Goal: Use online tool/utility: Utilize a website feature to perform a specific function

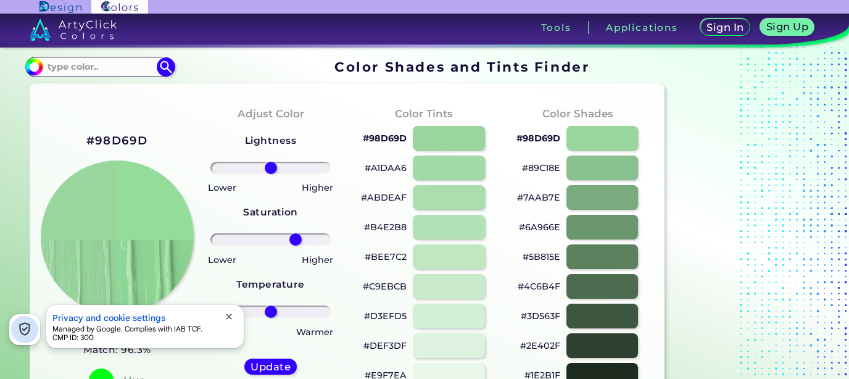
drag, startPoint x: 274, startPoint y: 242, endPoint x: 296, endPoint y: 244, distance: 21.6
click at [296, 244] on input "range" at bounding box center [270, 239] width 120 height 12
drag, startPoint x: 291, startPoint y: 239, endPoint x: 282, endPoint y: 238, distance: 9.3
click at [282, 238] on input "range" at bounding box center [270, 239] width 120 height 12
drag, startPoint x: 279, startPoint y: 239, endPoint x: 292, endPoint y: 242, distance: 12.6
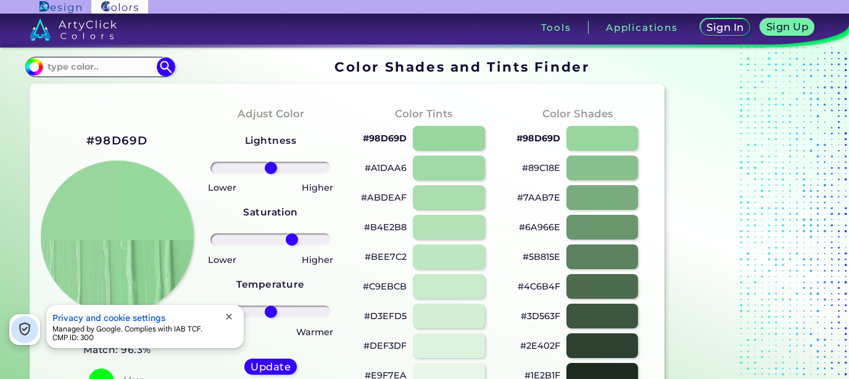
type input "39"
click at [292, 242] on input "range" at bounding box center [270, 239] width 120 height 12
click at [167, 151] on div "#98D69D Vista Blue Match: 96.3% Hue" at bounding box center [117, 262] width 154 height 336
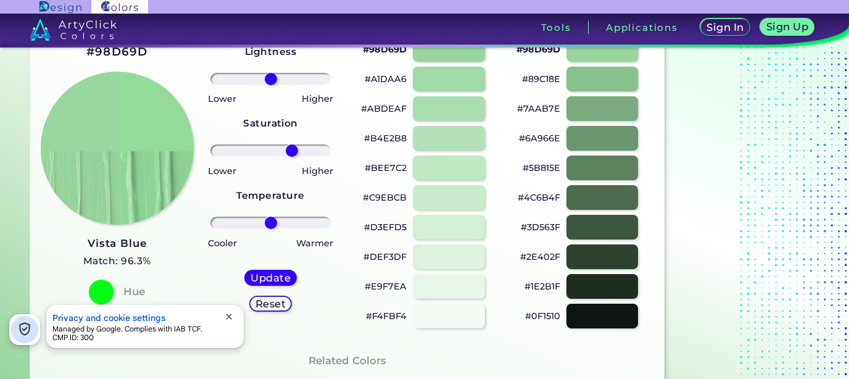
scroll to position [66, 0]
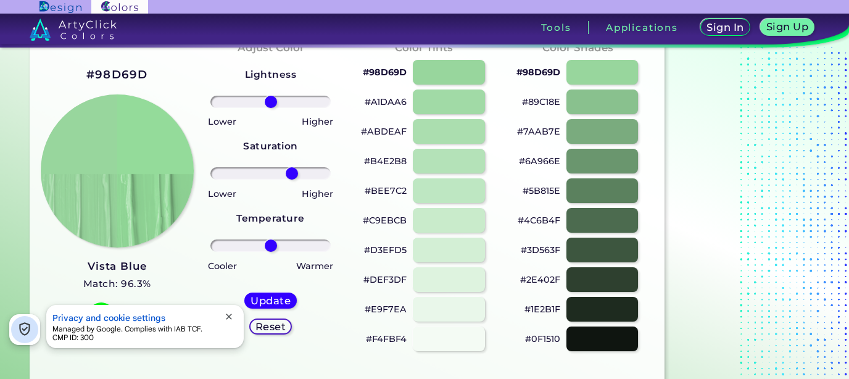
click at [133, 75] on h2 "#98D69D" at bounding box center [117, 75] width 62 height 16
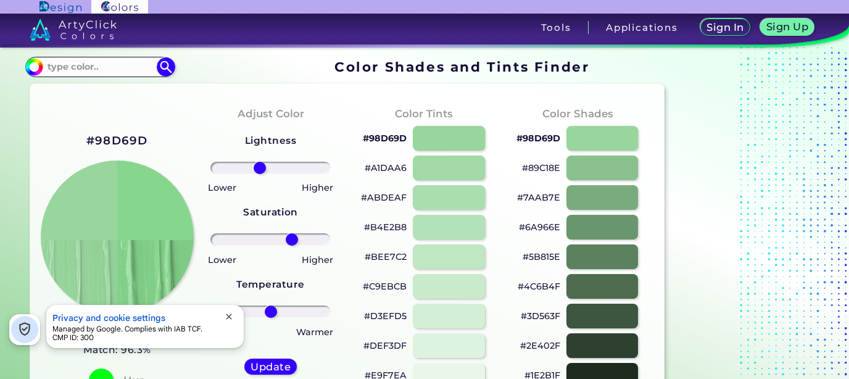
drag, startPoint x: 269, startPoint y: 167, endPoint x: 260, endPoint y: 168, distance: 9.3
click at [260, 168] on input "range" at bounding box center [270, 168] width 120 height 12
drag, startPoint x: 260, startPoint y: 168, endPoint x: 267, endPoint y: 168, distance: 6.8
click at [267, 168] on input "range" at bounding box center [270, 168] width 120 height 12
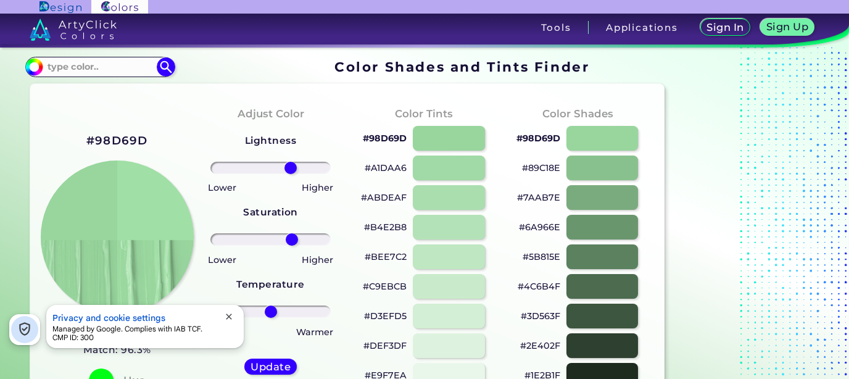
drag, startPoint x: 265, startPoint y: 168, endPoint x: 291, endPoint y: 169, distance: 25.3
click at [291, 169] on input "range" at bounding box center [270, 168] width 120 height 12
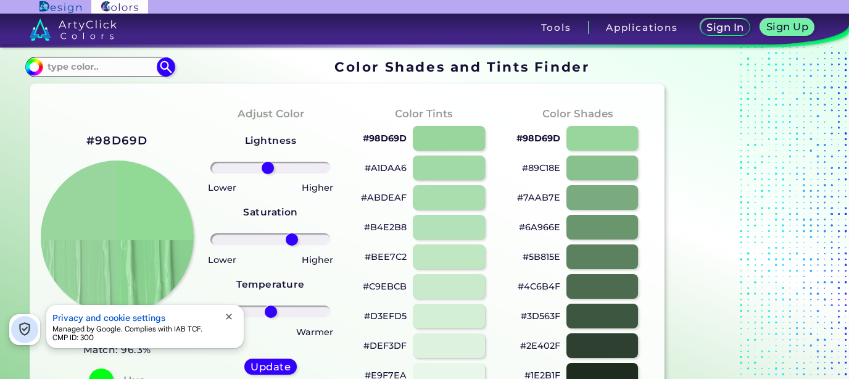
drag, startPoint x: 291, startPoint y: 169, endPoint x: 268, endPoint y: 173, distance: 23.2
click at [268, 173] on input "range" at bounding box center [270, 168] width 120 height 12
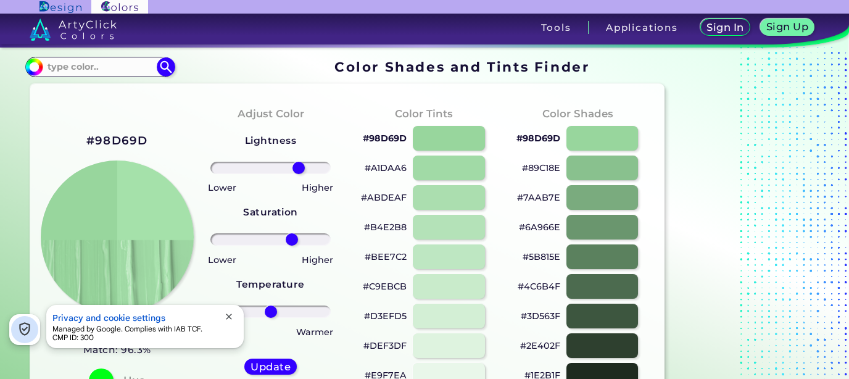
click at [299, 169] on input "range" at bounding box center [270, 168] width 120 height 12
type input "0"
click at [271, 171] on input "range" at bounding box center [270, 168] width 120 height 12
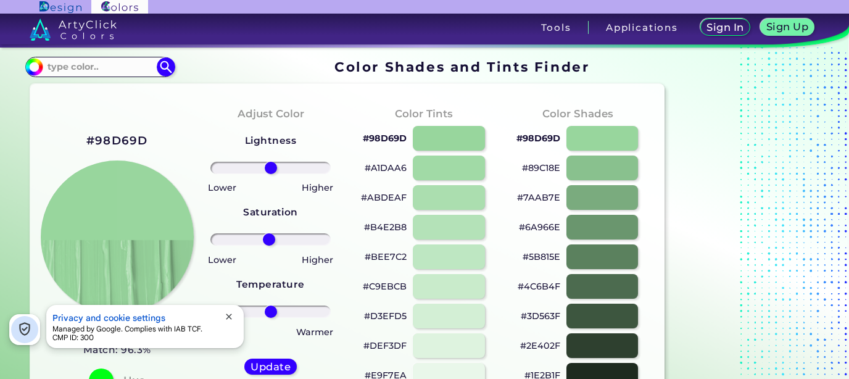
type input "-3"
click at [269, 241] on input "range" at bounding box center [270, 239] width 120 height 12
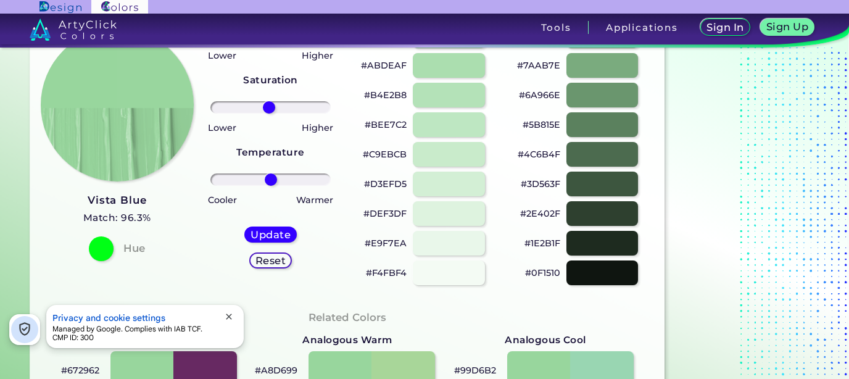
scroll to position [133, 0]
type input "-3"
click at [269, 185] on input "range" at bounding box center [270, 179] width 120 height 12
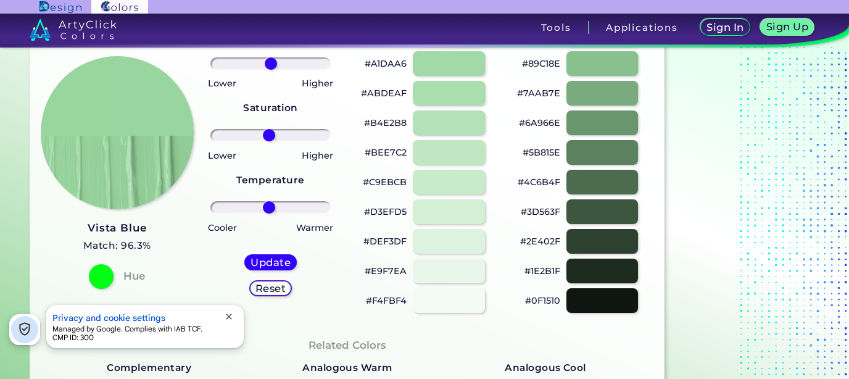
scroll to position [66, 0]
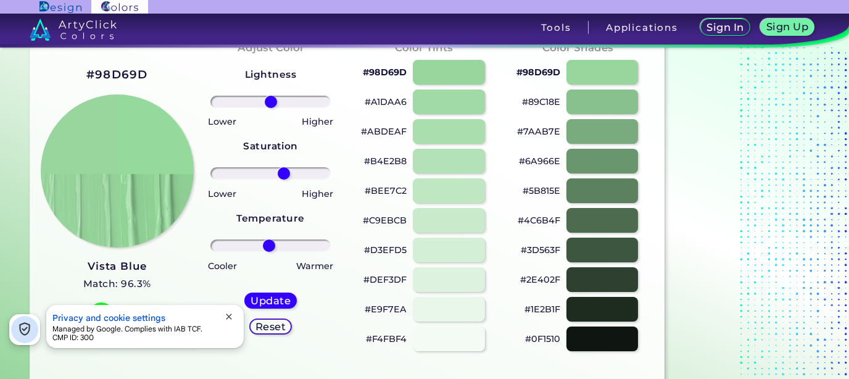
drag, startPoint x: 268, startPoint y: 172, endPoint x: 284, endPoint y: 176, distance: 16.6
type input "25"
click at [284, 176] on input "range" at bounding box center [270, 173] width 120 height 12
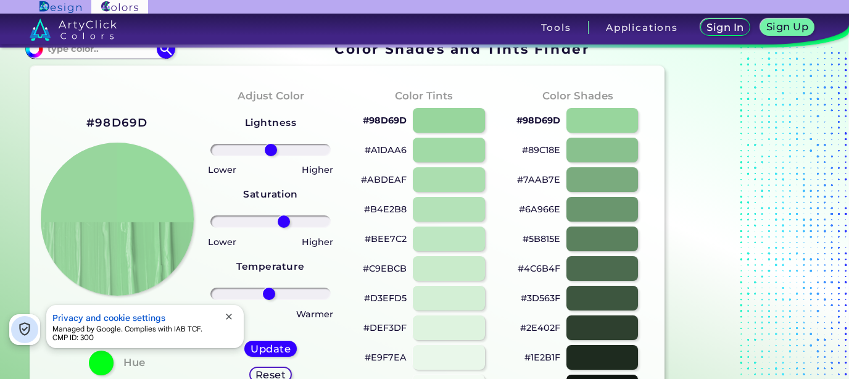
scroll to position [0, 0]
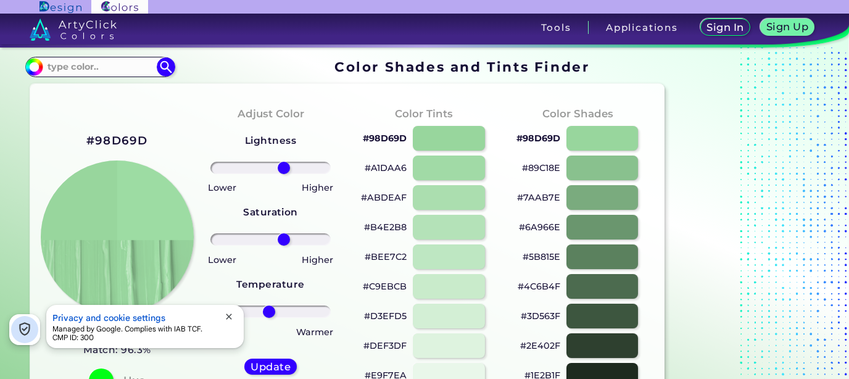
drag, startPoint x: 273, startPoint y: 167, endPoint x: 283, endPoint y: 171, distance: 10.8
type input "24"
click at [283, 171] on input "range" at bounding box center [270, 168] width 120 height 12
drag, startPoint x: 283, startPoint y: 237, endPoint x: 291, endPoint y: 238, distance: 8.1
type input "38"
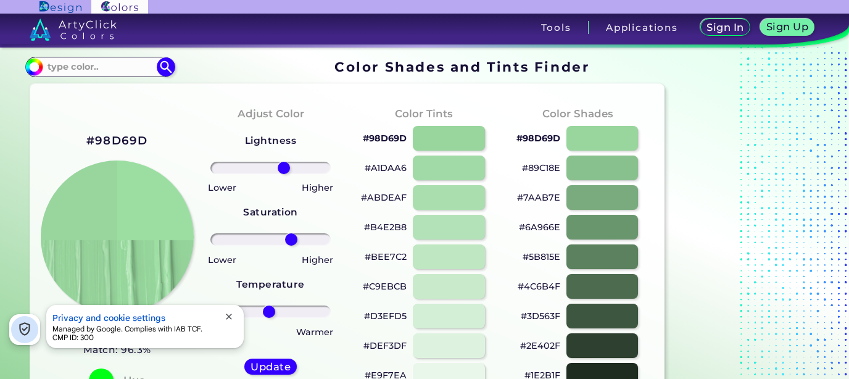
click at [291, 238] on input "range" at bounding box center [270, 239] width 120 height 12
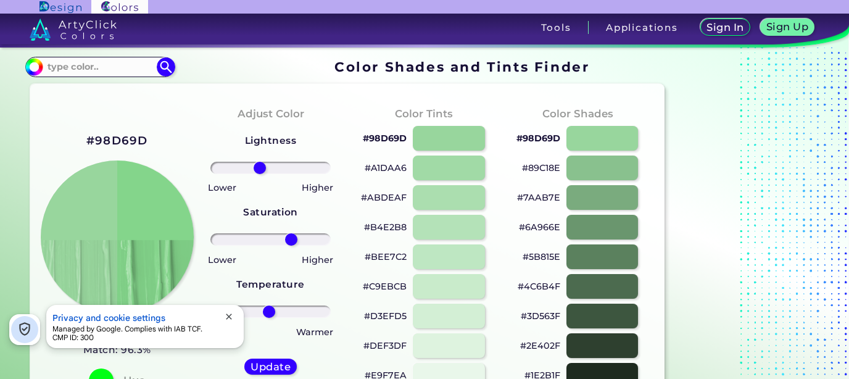
drag, startPoint x: 281, startPoint y: 174, endPoint x: 260, endPoint y: 184, distance: 24.0
type input "-20"
click at [260, 174] on input "range" at bounding box center [270, 168] width 120 height 12
click at [201, 152] on div "Adjust Color Lightness Saturation Temperature Lower Higher Lower Higher Cooler …" at bounding box center [271, 262] width 154 height 336
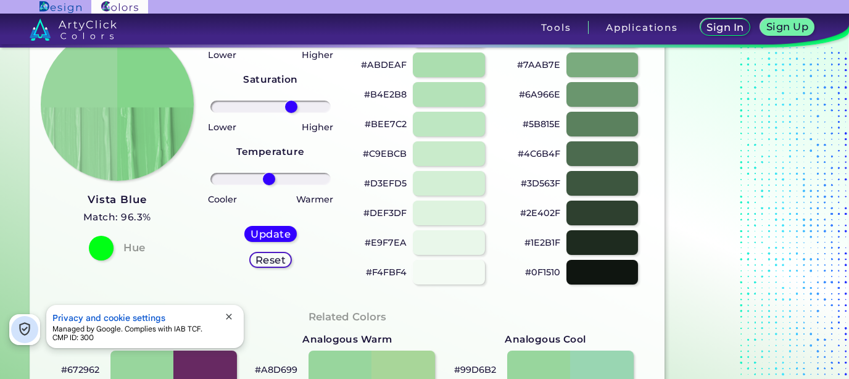
scroll to position [199, 0]
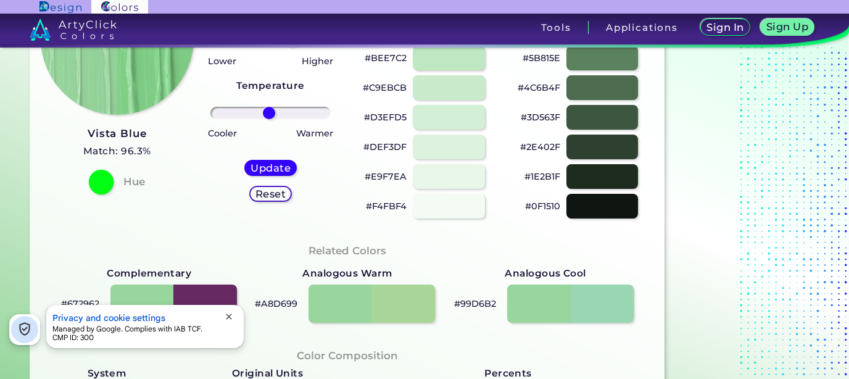
click at [102, 180] on div at bounding box center [101, 181] width 25 height 25
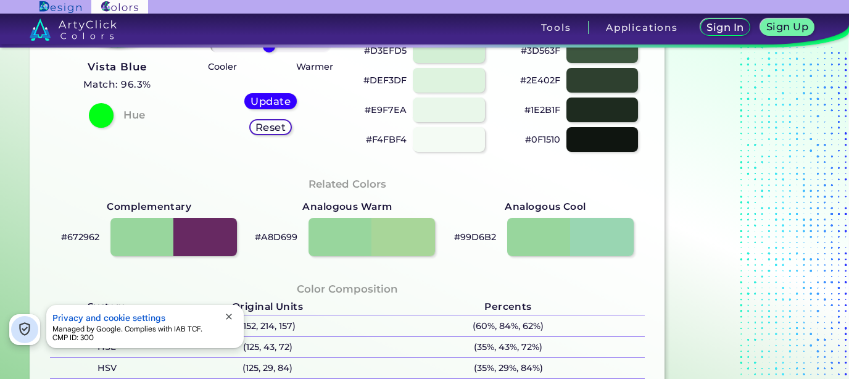
scroll to position [133, 0]
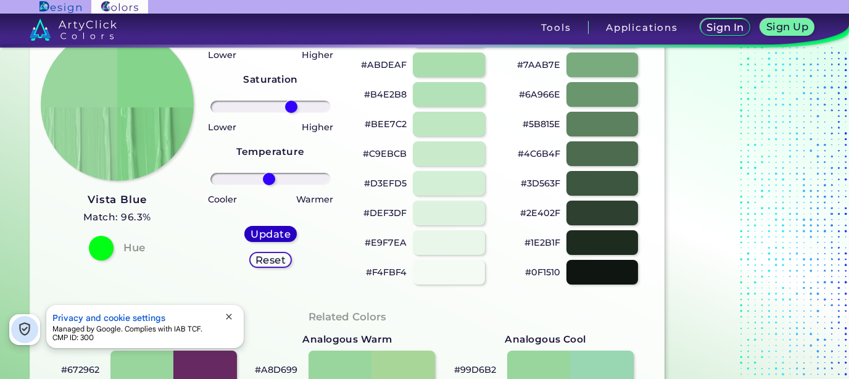
click at [268, 234] on h5 "Update" at bounding box center [270, 234] width 36 height 9
type input "#84d58b"
type input "0"
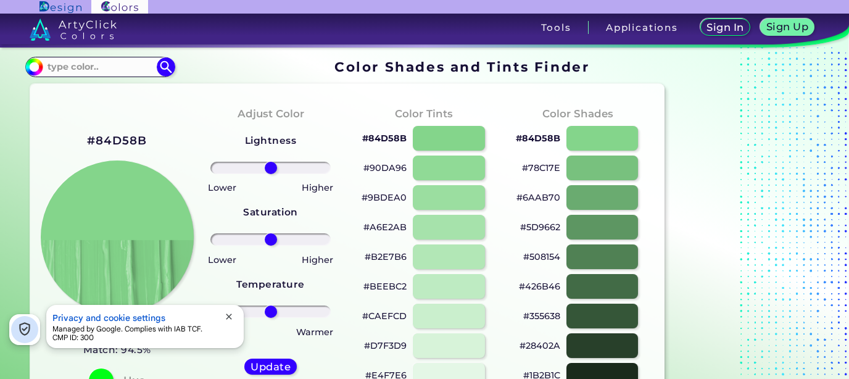
click at [109, 138] on h2 "#84D58B" at bounding box center [117, 141] width 60 height 16
click at [166, 142] on p "copied" at bounding box center [173, 140] width 38 height 15
click at [129, 143] on h2 "#84D58B" at bounding box center [117, 141] width 60 height 16
click at [141, 142] on h2 "#84D58B copied" at bounding box center [117, 141] width 60 height 16
drag, startPoint x: 147, startPoint y: 141, endPoint x: 99, endPoint y: 143, distance: 48.1
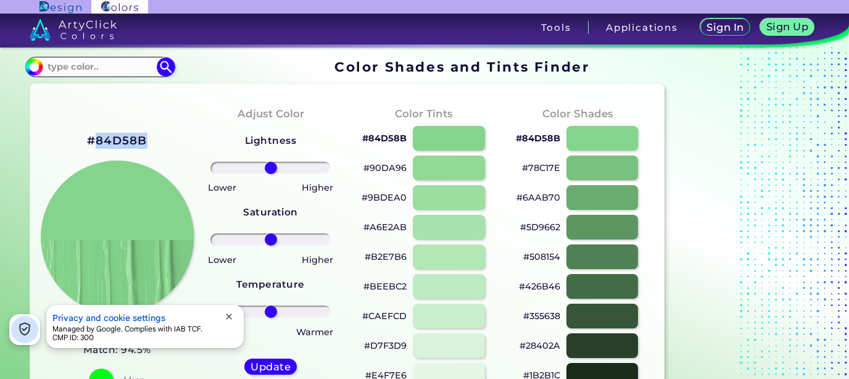
click at [99, 143] on h2 "#84D58B" at bounding box center [117, 141] width 60 height 16
copy h2 "84D58B"
